Goal: Task Accomplishment & Management: Complete application form

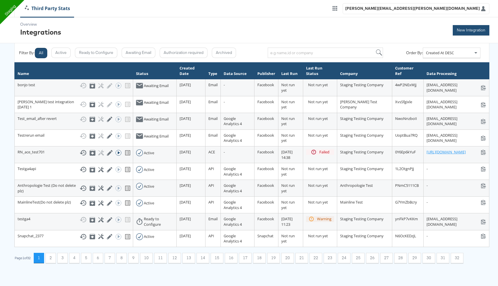
click at [466, 30] on button "New Integration" at bounding box center [471, 30] width 37 height 10
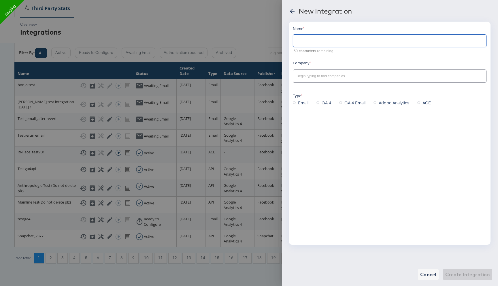
click at [314, 37] on input "text" at bounding box center [389, 38] width 193 height 12
click at [322, 80] on div at bounding box center [390, 75] width 194 height 13
type input "Test_17thsept1"
type input "c"
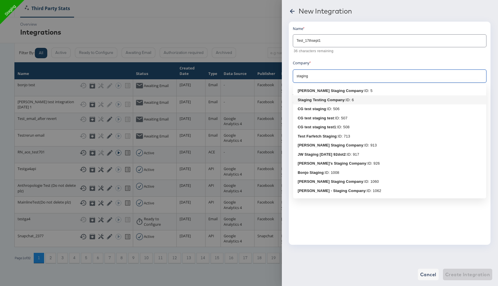
click at [317, 100] on b "Staging Testing Company" at bounding box center [321, 100] width 47 height 4
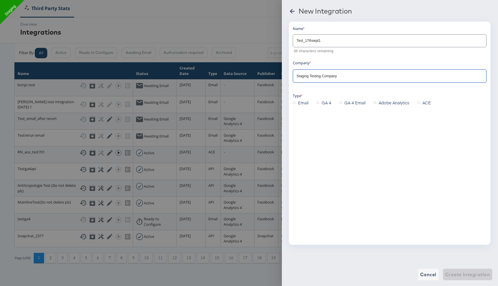
type input "Staging Testing Company"
click at [351, 102] on span "GA 4 Email" at bounding box center [355, 103] width 21 height 6
click at [0, 0] on input "GA 4 Email" at bounding box center [0, 0] width 0 height 0
click at [324, 167] on input "text" at bounding box center [386, 165] width 180 height 7
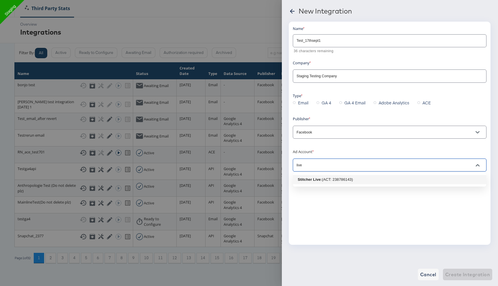
click at [326, 183] on li "Stitcher Live : (ACT: 238786143)" at bounding box center [389, 179] width 193 height 9
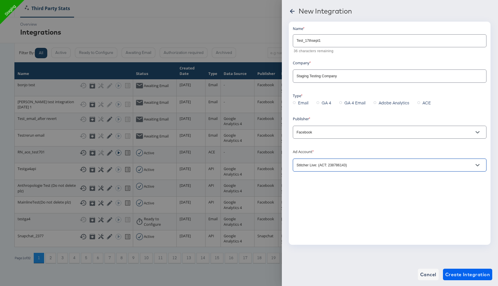
type input "Stitcher Live: (ACT: 238786143)"
click at [453, 273] on span "Create Integration" at bounding box center [467, 274] width 45 height 8
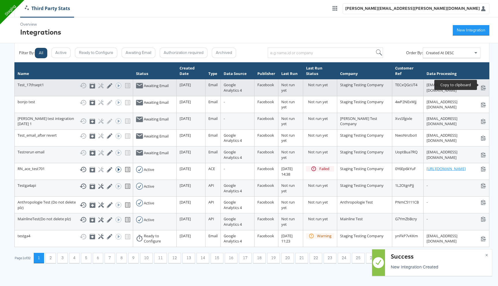
click at [485, 85] on icon at bounding box center [483, 87] width 5 height 5
